Goal: Information Seeking & Learning: Learn about a topic

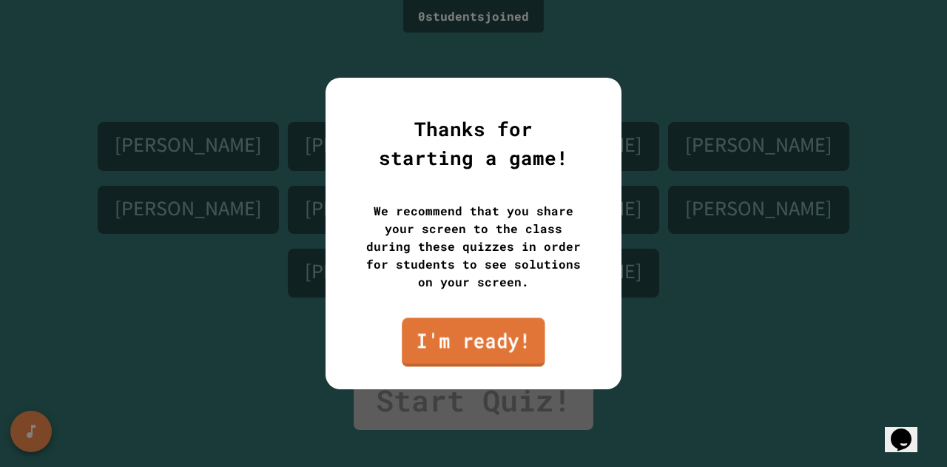
click at [494, 347] on link "I'm ready!" at bounding box center [473, 341] width 143 height 49
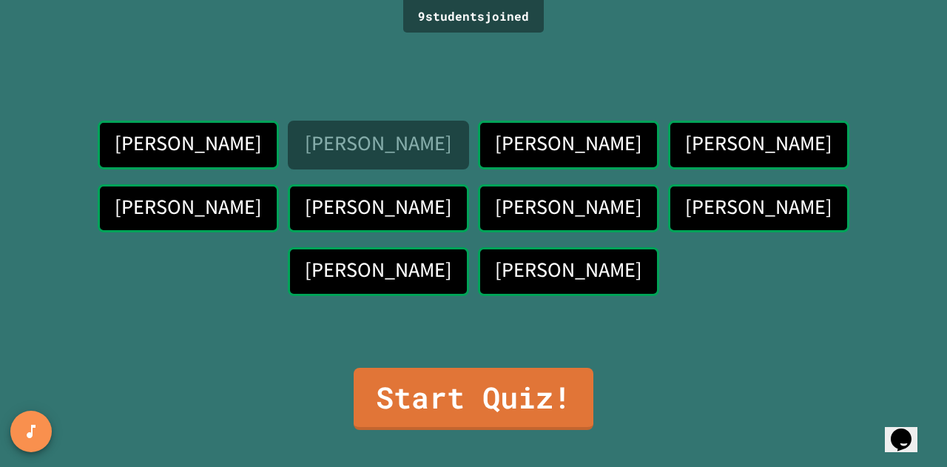
click at [487, 393] on link "Start Quiz!" at bounding box center [474, 399] width 240 height 62
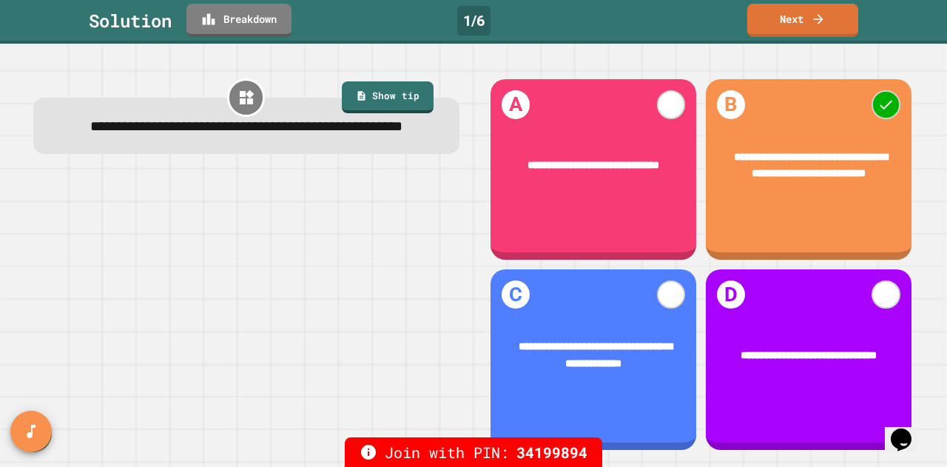
click at [231, 24] on link "Breakdown" at bounding box center [238, 20] width 105 height 33
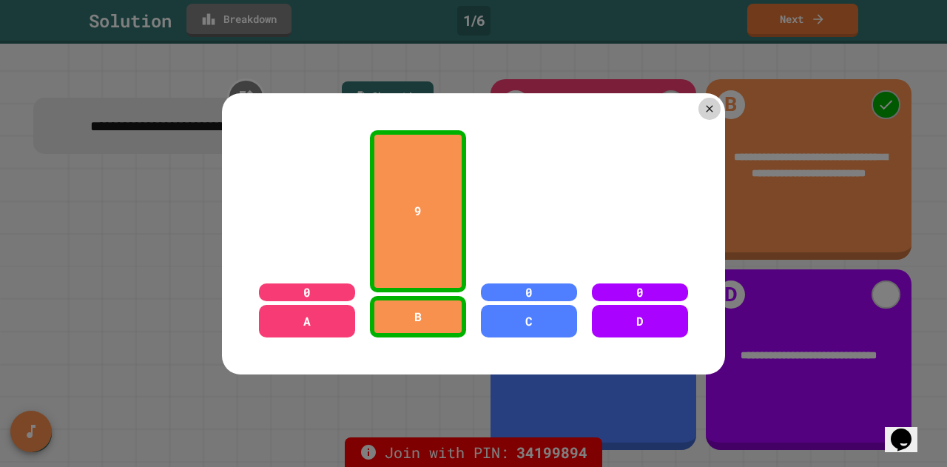
click at [706, 105] on icon at bounding box center [709, 108] width 7 height 7
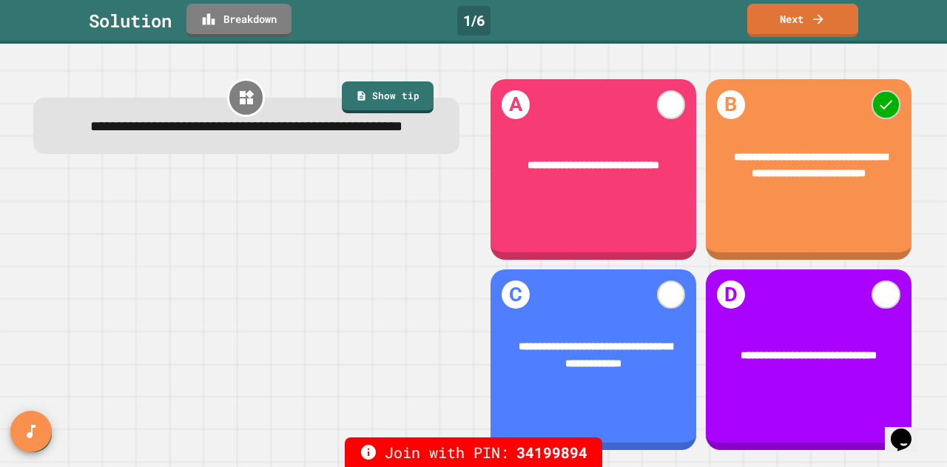
click at [794, 14] on link "Next" at bounding box center [802, 20] width 111 height 33
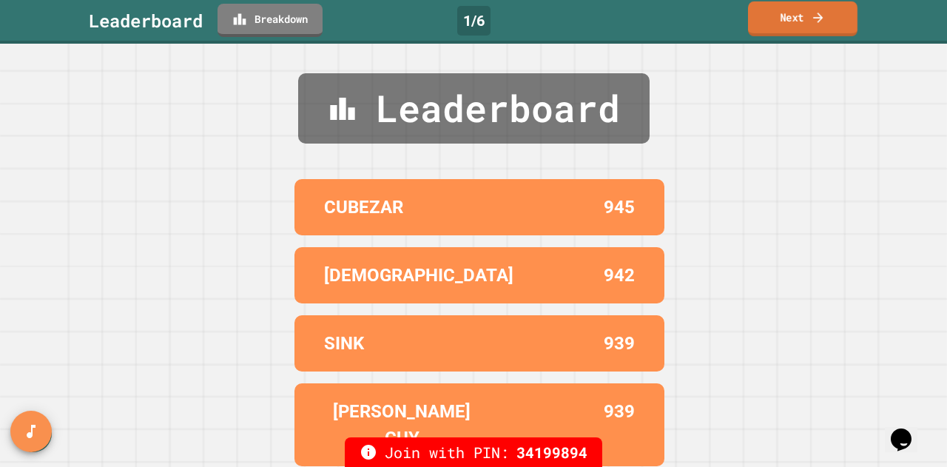
click at [831, 27] on link "Next" at bounding box center [802, 18] width 109 height 35
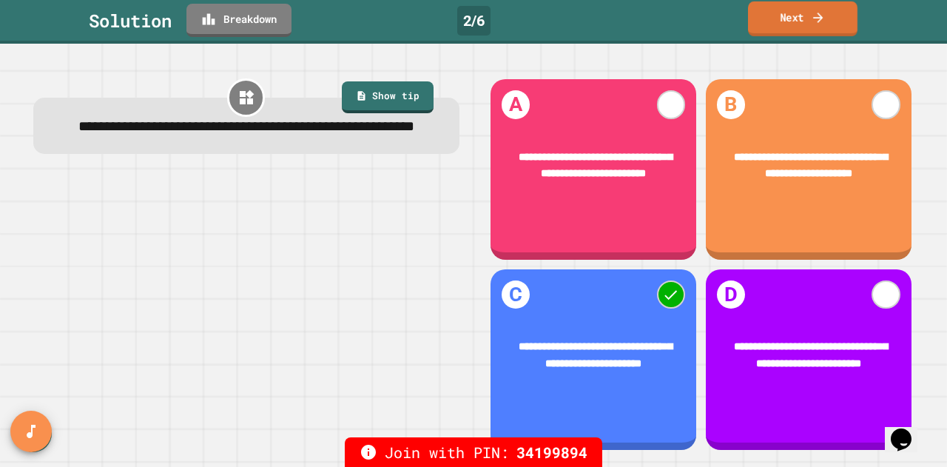
click at [220, 18] on link "Breakdown" at bounding box center [238, 20] width 105 height 33
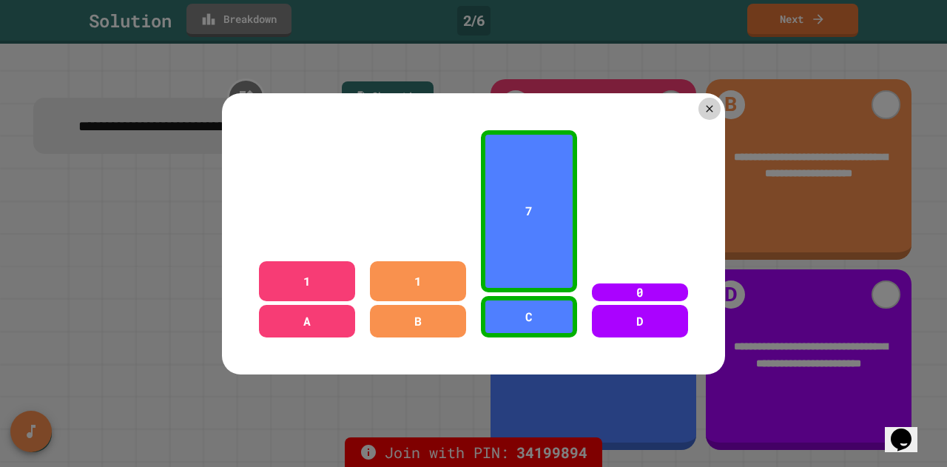
click at [706, 105] on icon at bounding box center [709, 108] width 7 height 7
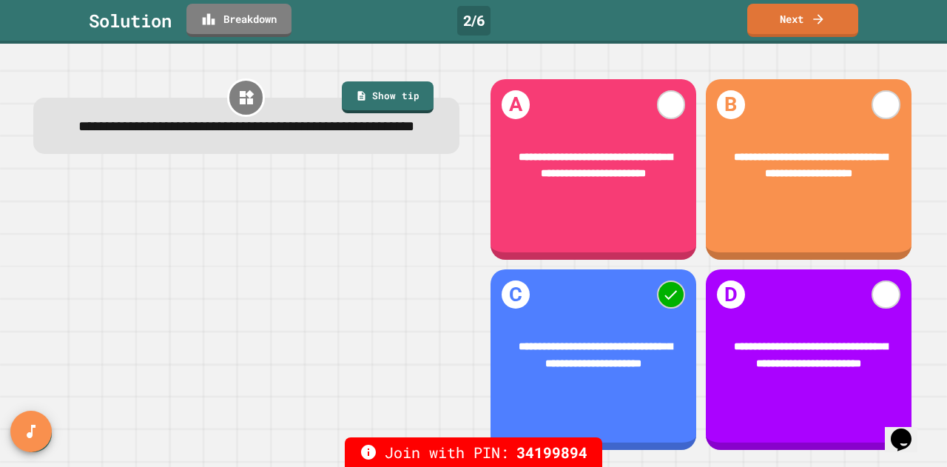
click at [818, 38] on div "Solution Breakdown 2 / 6 Next" at bounding box center [473, 22] width 947 height 44
click at [818, 27] on link "Next" at bounding box center [802, 20] width 111 height 33
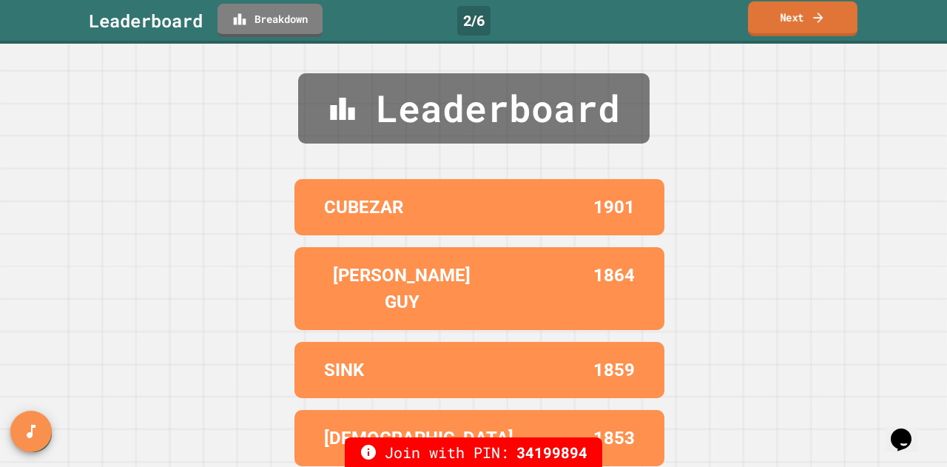
click at [805, 23] on link "Next" at bounding box center [802, 18] width 109 height 35
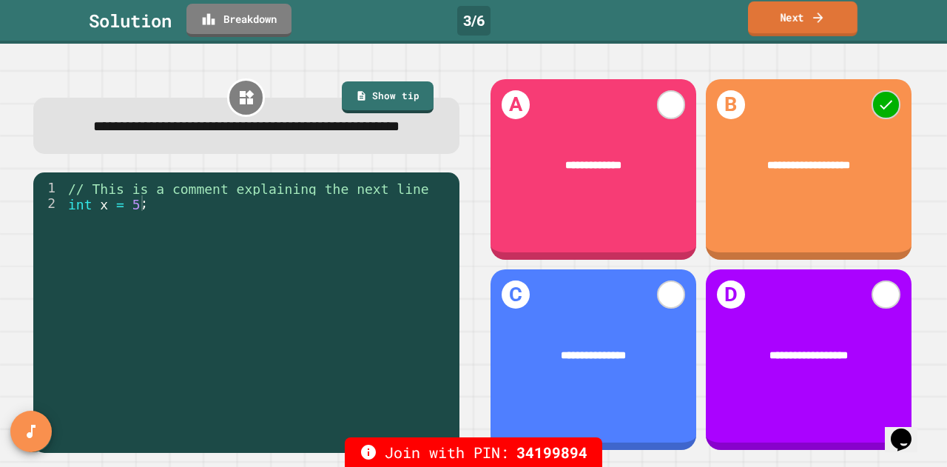
click at [791, 24] on link "Next" at bounding box center [802, 18] width 109 height 35
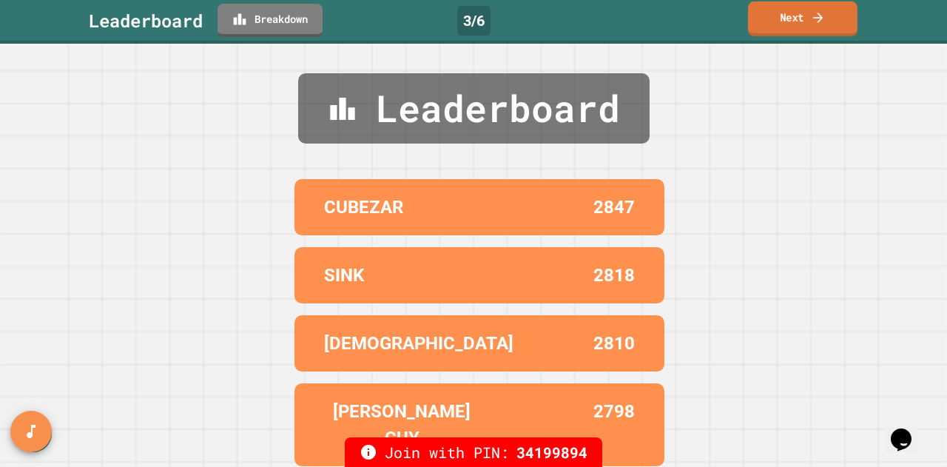
click at [792, 21] on link "Next" at bounding box center [802, 18] width 109 height 35
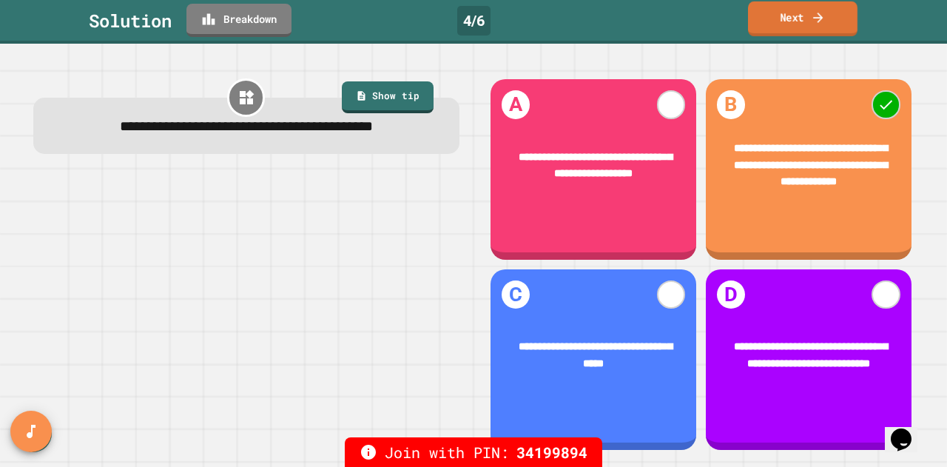
click at [263, 21] on link "Breakdown" at bounding box center [238, 20] width 105 height 33
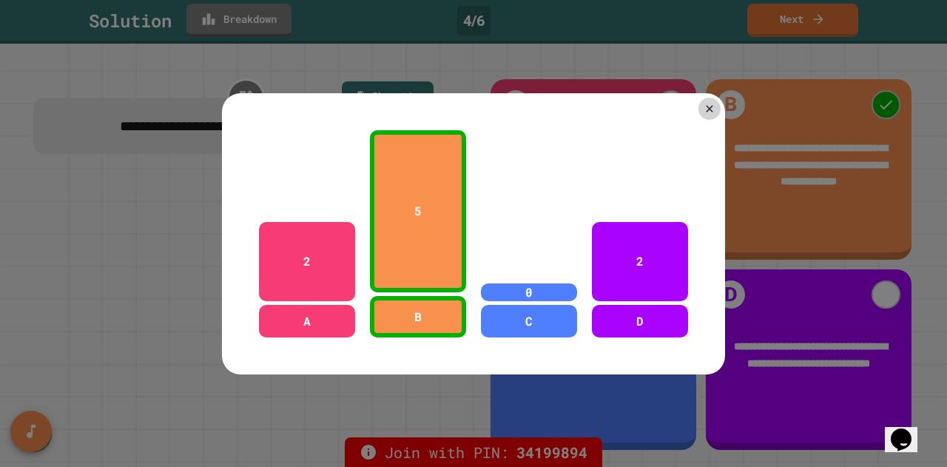
click at [703, 103] on icon at bounding box center [709, 109] width 12 height 12
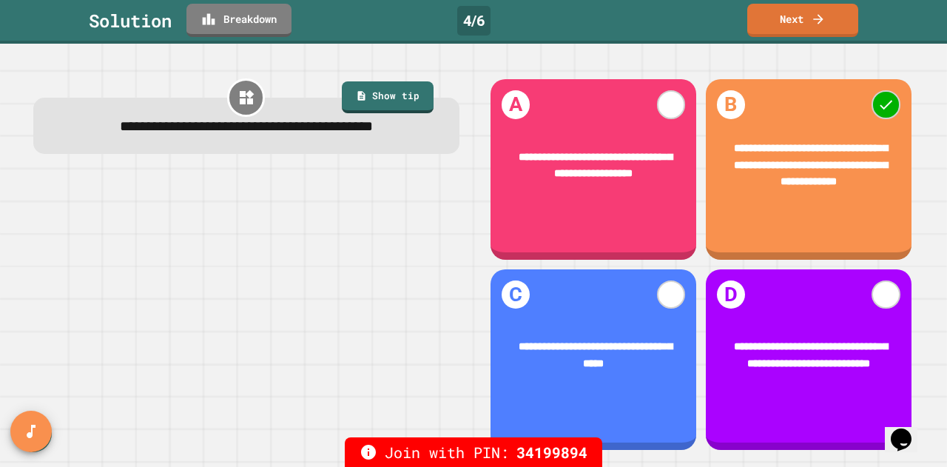
click at [830, 27] on link "Next" at bounding box center [802, 20] width 111 height 33
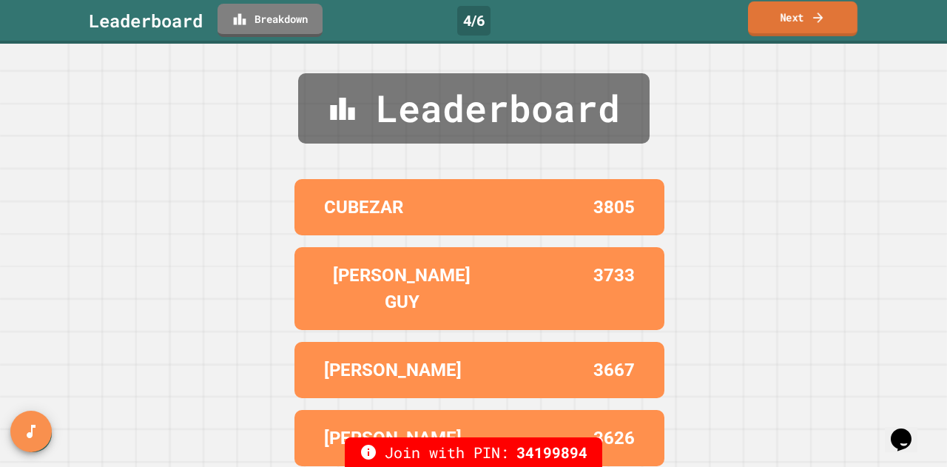
click at [817, 22] on icon at bounding box center [818, 18] width 15 height 16
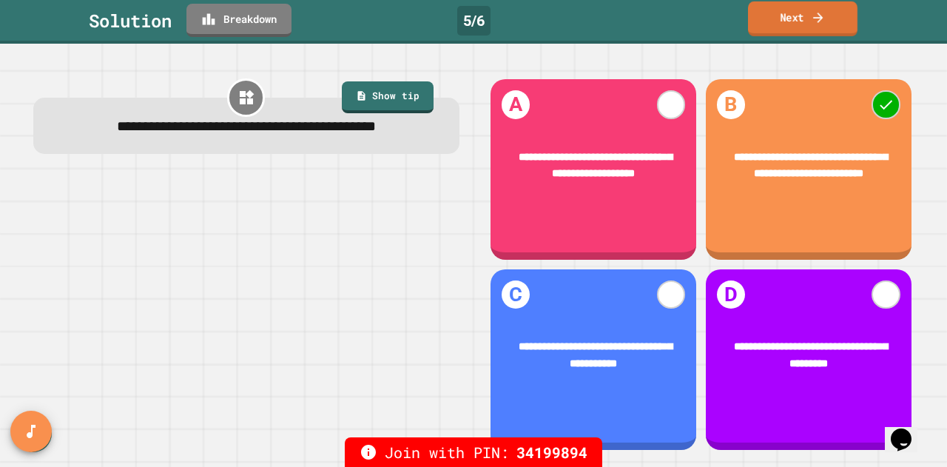
click at [240, 17] on link "Breakdown" at bounding box center [238, 20] width 105 height 33
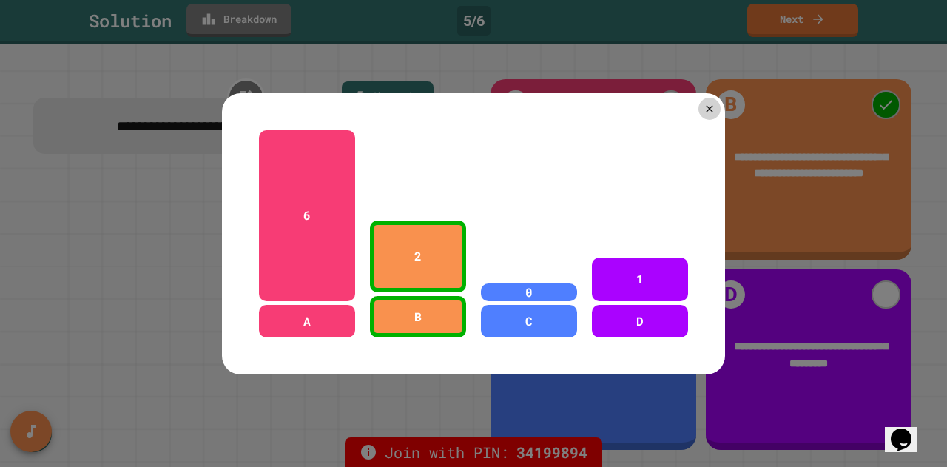
click at [706, 103] on icon at bounding box center [709, 109] width 12 height 12
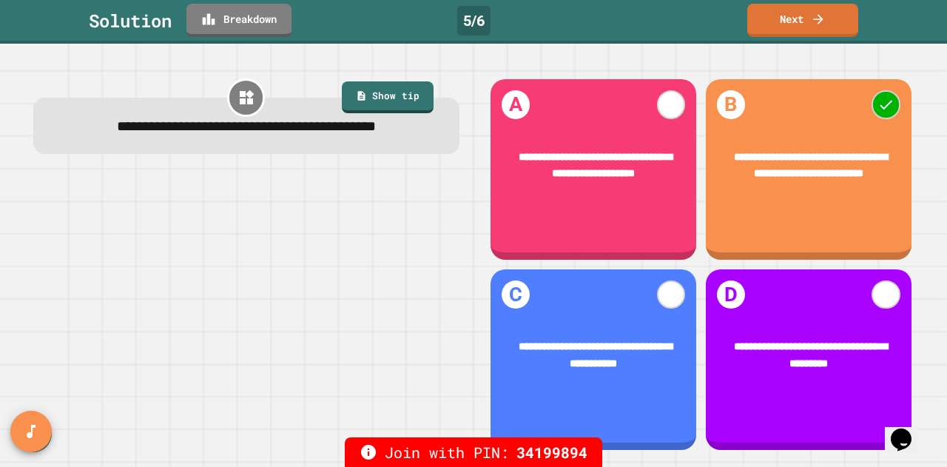
click at [809, 23] on link "Next" at bounding box center [802, 20] width 111 height 33
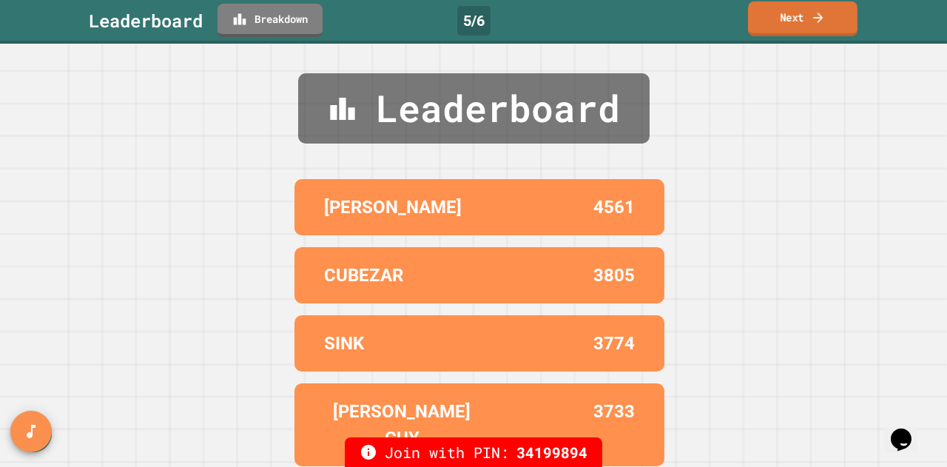
click at [829, 32] on link "Next" at bounding box center [802, 18] width 109 height 35
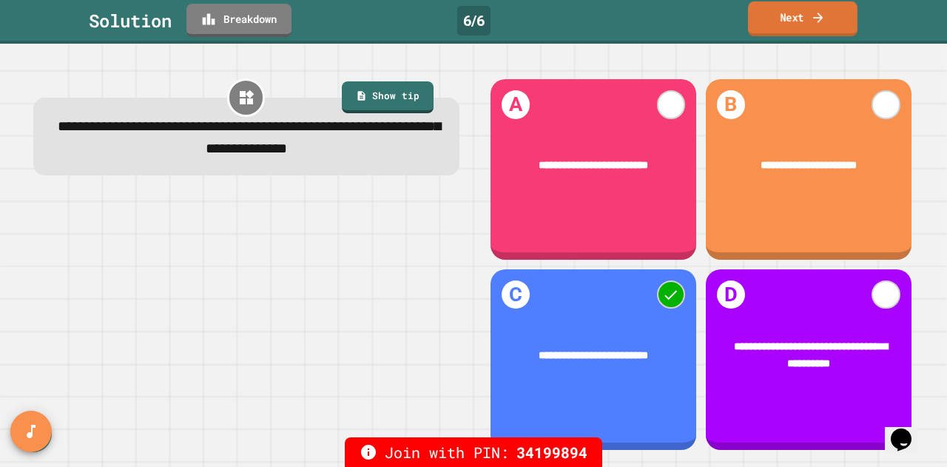
click at [831, 29] on link "Next" at bounding box center [802, 18] width 109 height 35
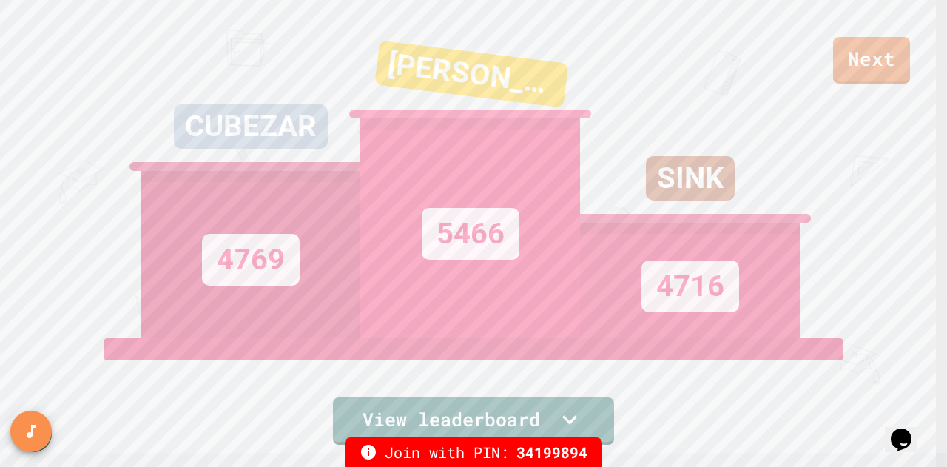
click at [872, 66] on link "Next" at bounding box center [871, 60] width 77 height 47
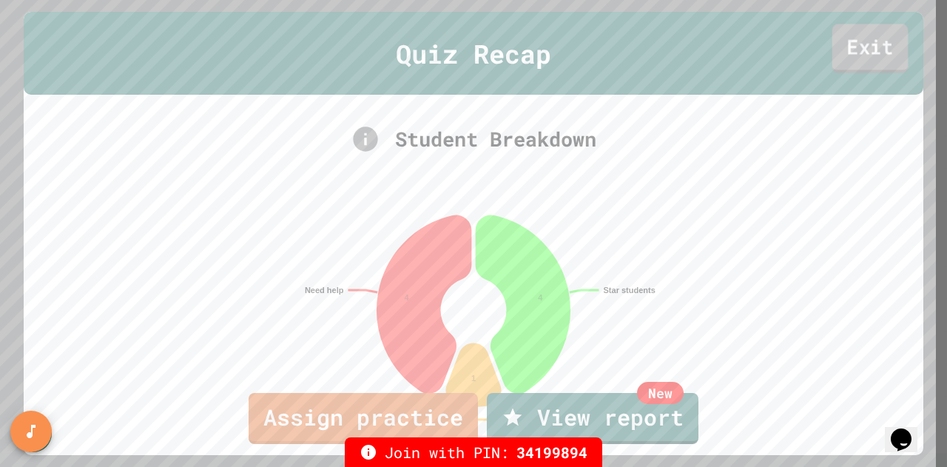
click at [851, 32] on link "Exit" at bounding box center [870, 48] width 76 height 49
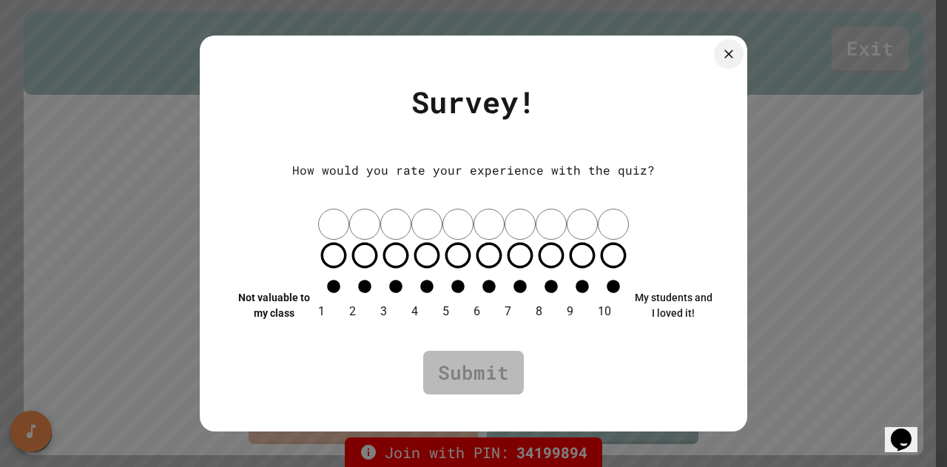
click at [734, 61] on icon at bounding box center [728, 54] width 15 height 15
